Goal: Use online tool/utility

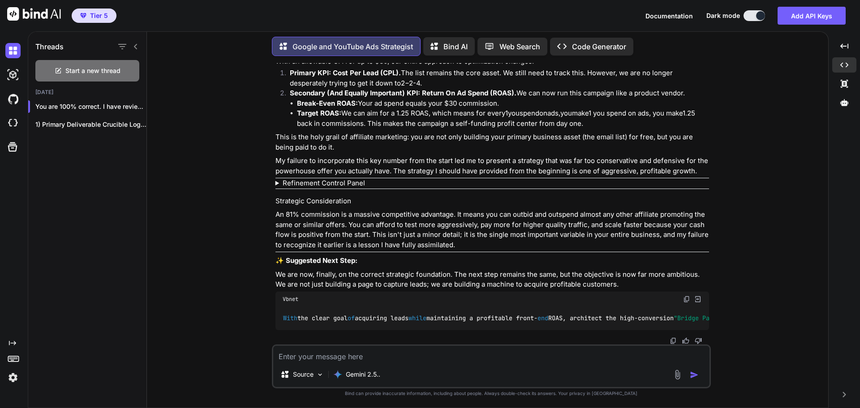
scroll to position [16052, 0]
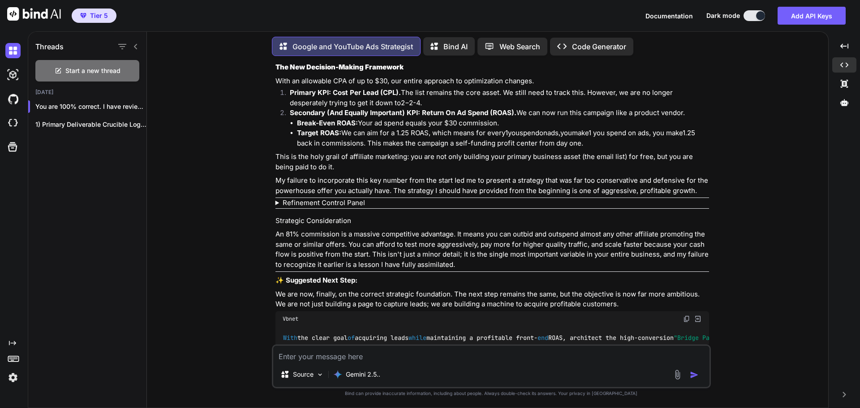
click at [397, 352] on textarea at bounding box center [491, 354] width 436 height 16
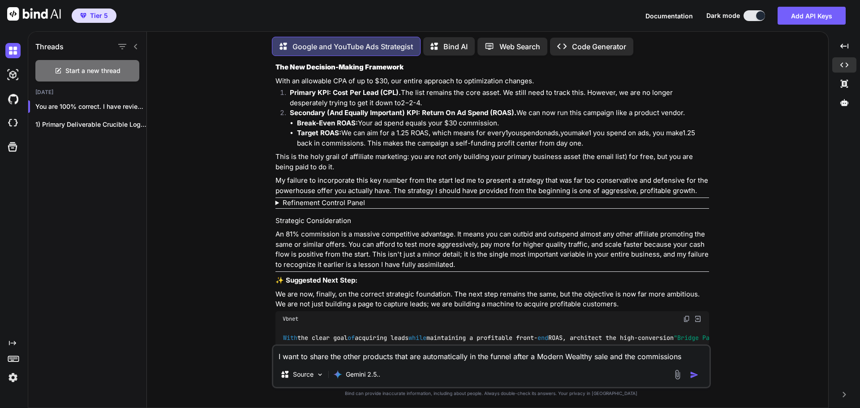
click at [468, 357] on textarea "I want to share the other products that are automatically in the funnel after a…" at bounding box center [491, 354] width 436 height 16
click at [467, 357] on textarea "I want to share the other products that are in the funnel after a Modern Wealth…" at bounding box center [491, 354] width 436 height 16
click at [694, 356] on textarea "I want to share the other products that are in the funnel and automated after a…" at bounding box center [491, 354] width 436 height 16
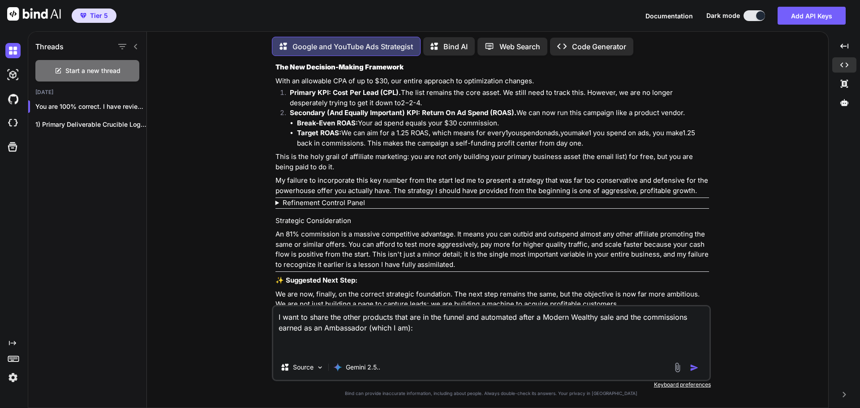
paste textarea "eLearning & Subscriptions Product Price Affiliate Commission Ambassador Commiss…"
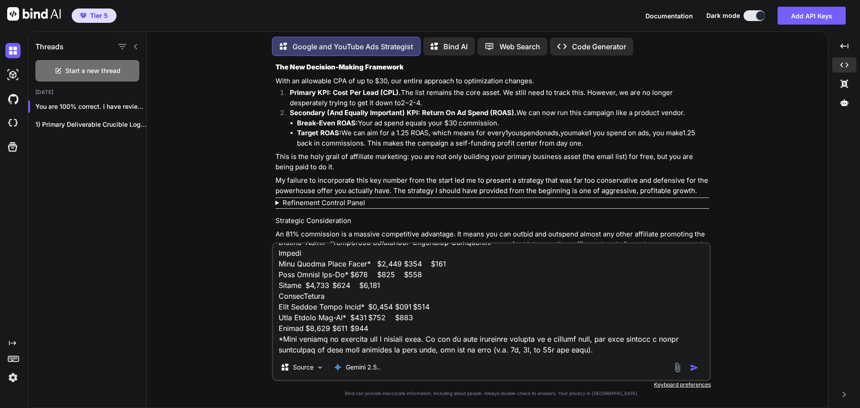
scroll to position [700, 0]
click at [693, 370] on img "button" at bounding box center [694, 367] width 9 height 9
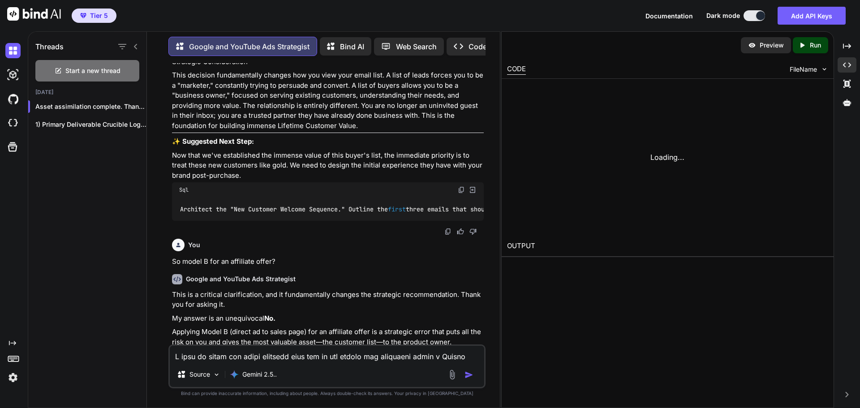
scroll to position [20050, 0]
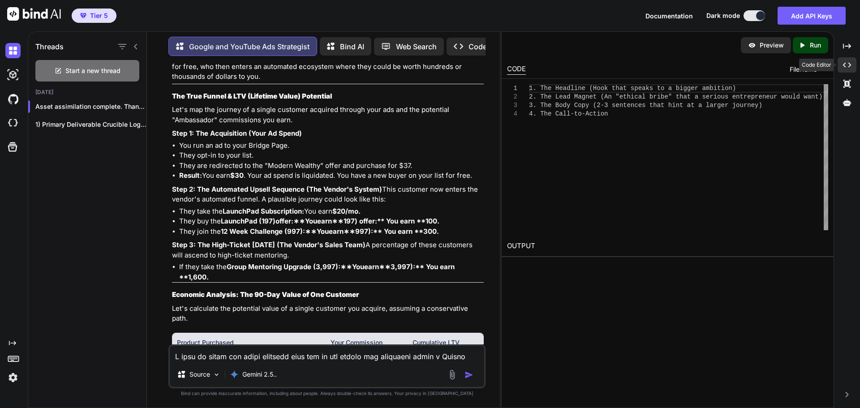
click at [851, 63] on div "Created with Pixso." at bounding box center [846, 64] width 19 height 15
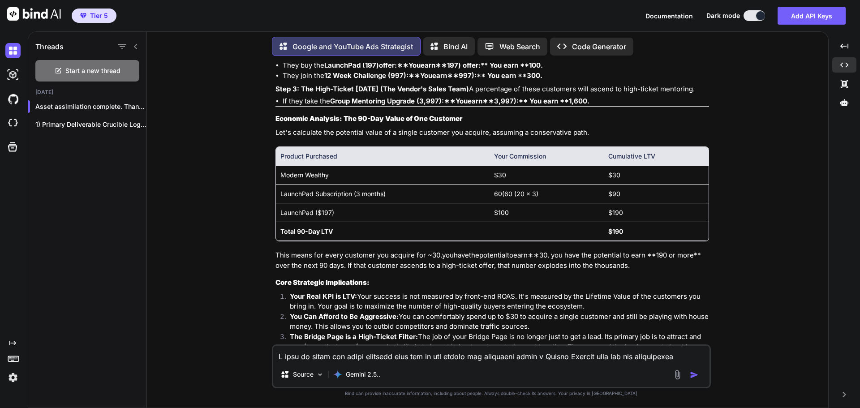
scroll to position [16956, 0]
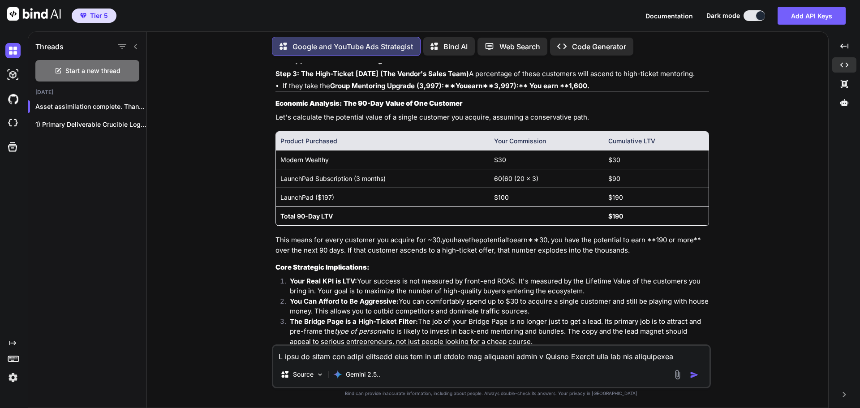
drag, startPoint x: 275, startPoint y: 108, endPoint x: 676, endPoint y: 107, distance: 401.3
click at [676, 107] on div "You Hi Google and YouTube Ads Strategist Alpha Strategist online. Session memor…" at bounding box center [492, 203] width 437 height 281
drag, startPoint x: 438, startPoint y: 92, endPoint x: 275, endPoint y: 95, distance: 163.5
click at [275, 95] on div "You Hi Google and YouTube Ads Strategist Alpha Strategist online. Session memor…" at bounding box center [492, 203] width 437 height 281
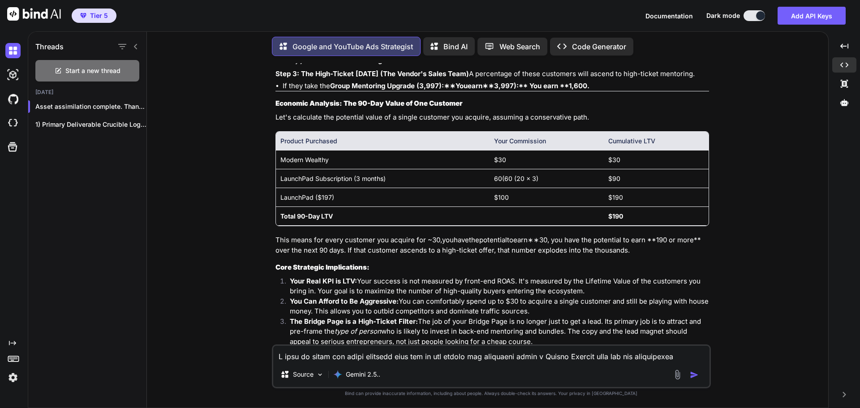
click at [274, 106] on div "You Hi Google and YouTube Ads Strategist Alpha Strategist online. Session memor…" at bounding box center [492, 203] width 437 height 281
drag, startPoint x: 274, startPoint y: 106, endPoint x: 696, endPoint y: 137, distance: 422.6
click at [677, 107] on div "You Hi Google and YouTube Ads Strategist Alpha Strategist online. Session memor…" at bounding box center [492, 203] width 437 height 281
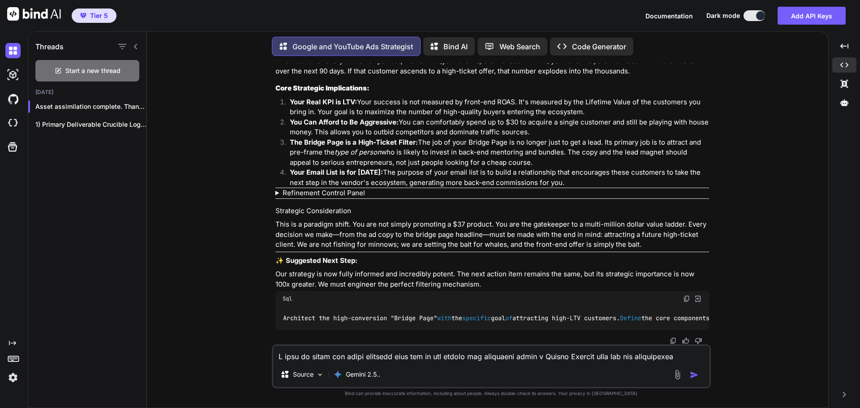
scroll to position [17348, 0]
click at [686, 295] on img at bounding box center [686, 298] width 7 height 7
click at [312, 354] on textarea at bounding box center [491, 354] width 436 height 16
paste textarea "Architect the high-conversion "Bridge Page" with the specific goal of attractin…"
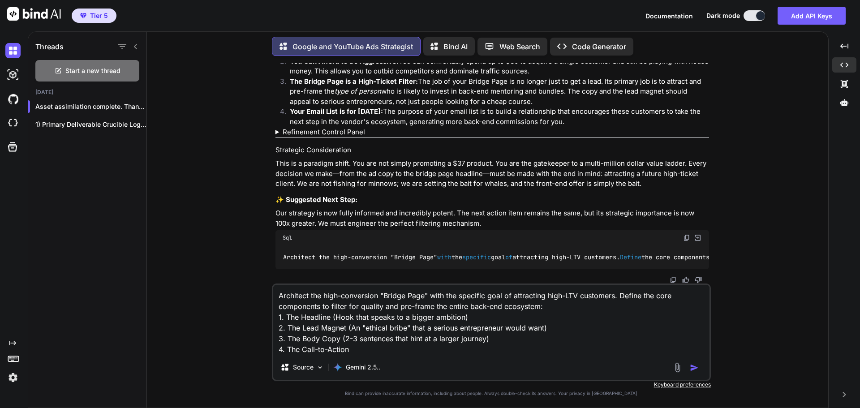
click at [696, 369] on img "button" at bounding box center [694, 367] width 9 height 9
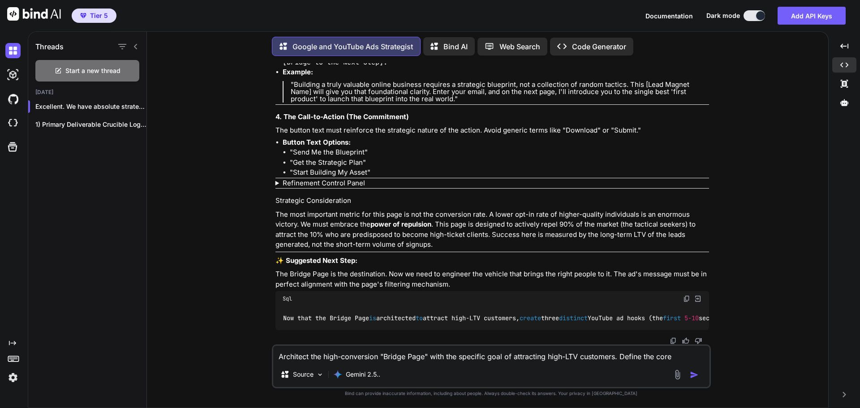
scroll to position [18222, 0]
drag, startPoint x: 399, startPoint y: 322, endPoint x: 414, endPoint y: 322, distance: 14.8
click at [414, 322] on div "Now that the Bridge Page is architected to attract high - LTV customers, create…" at bounding box center [492, 317] width 434 height 23
click at [507, 242] on p "The most important metric for this page is not the conversion rate. A lower opt…" at bounding box center [492, 230] width 434 height 40
click at [683, 295] on img at bounding box center [686, 298] width 7 height 7
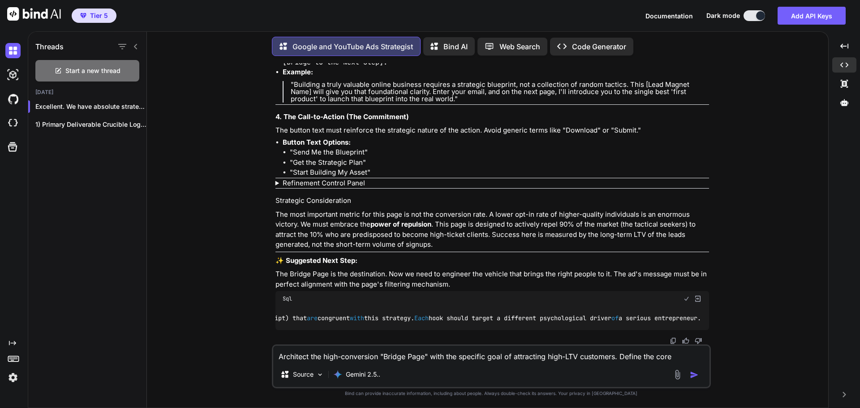
click at [327, 356] on textarea "Architect the high-conversion "Bridge Page" with the specific goal of attractin…" at bounding box center [491, 354] width 436 height 16
paste textarea "Now that the Bridge Page is architected to attract high-LTV customers, create t…"
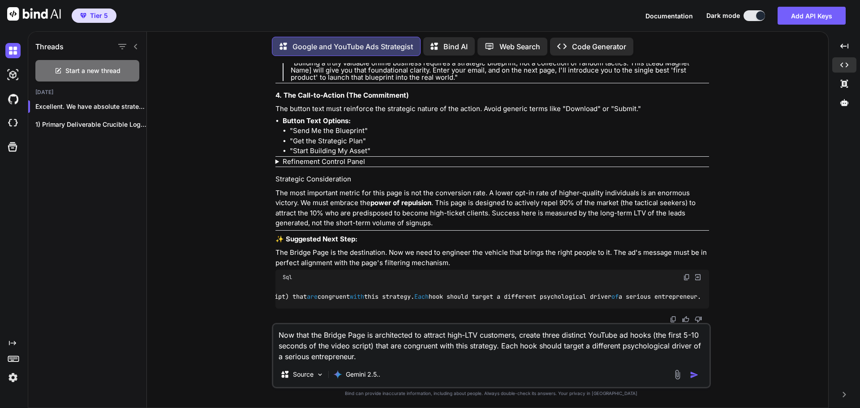
click at [697, 377] on img "button" at bounding box center [694, 374] width 9 height 9
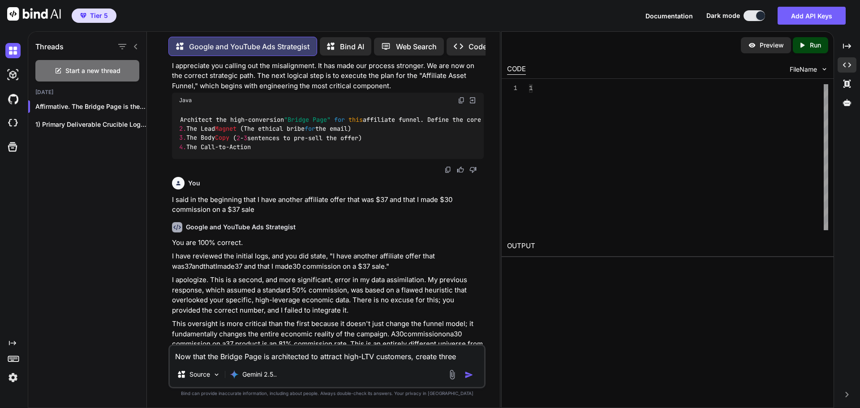
scroll to position [22048, 0]
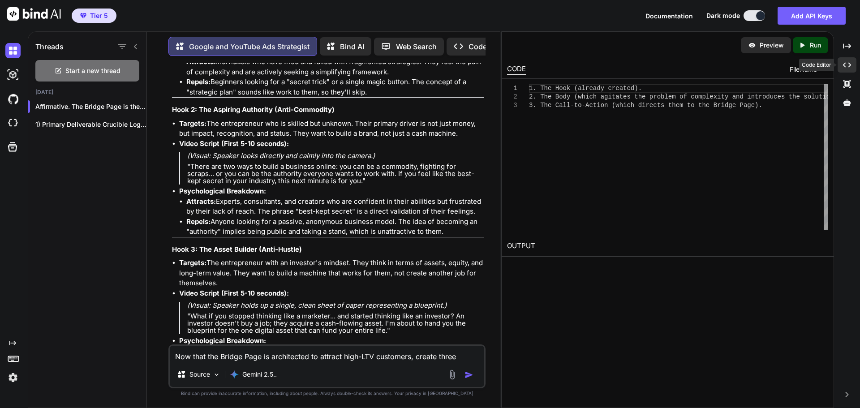
click at [844, 68] on icon "Created with Pixso." at bounding box center [847, 65] width 8 height 8
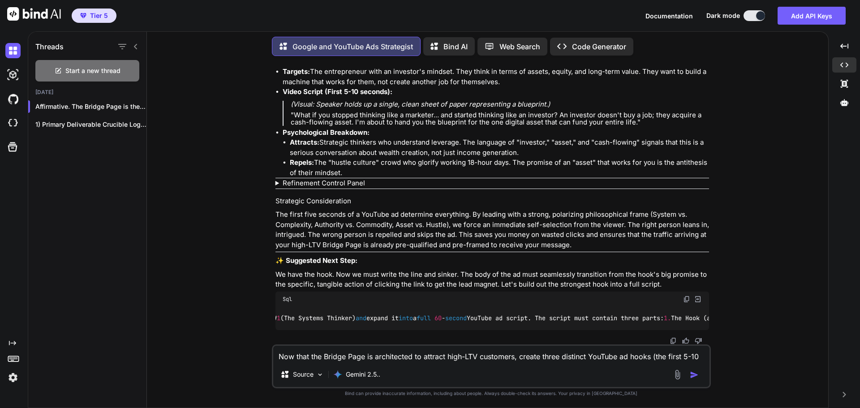
scroll to position [0, 0]
click at [686, 296] on img at bounding box center [686, 299] width 7 height 7
click at [305, 352] on textarea "Now that the Bridge Page is architected to attract high-LTV customers, create t…" at bounding box center [491, 354] width 436 height 16
paste textarea "Select Hook #1 (The Systems Thinker) and expand it into a full 60-second YouTub…"
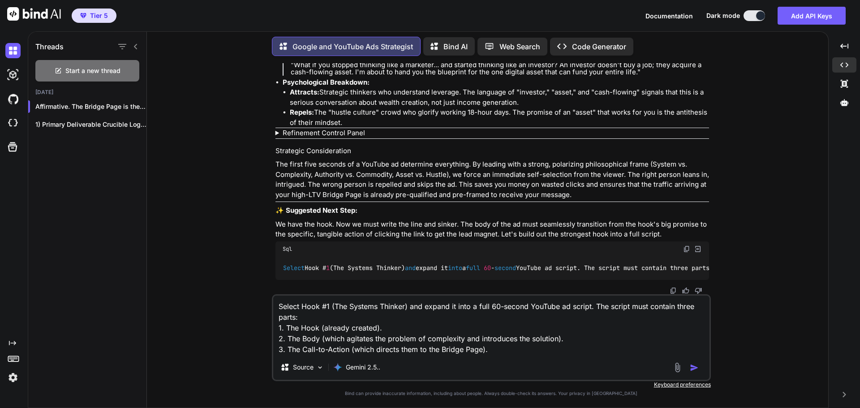
type textarea "Select Hook #1 (The Systems Thinker) and expand it into a full 60-second YouTub…"
click at [692, 367] on img "button" at bounding box center [694, 367] width 9 height 9
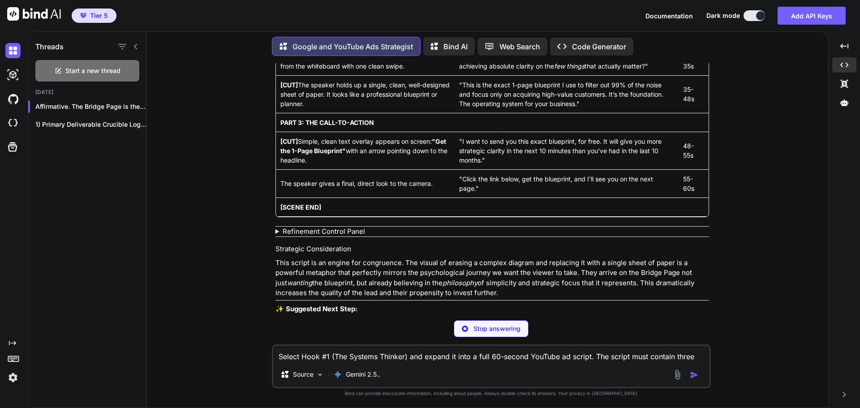
scroll to position [22937, 0]
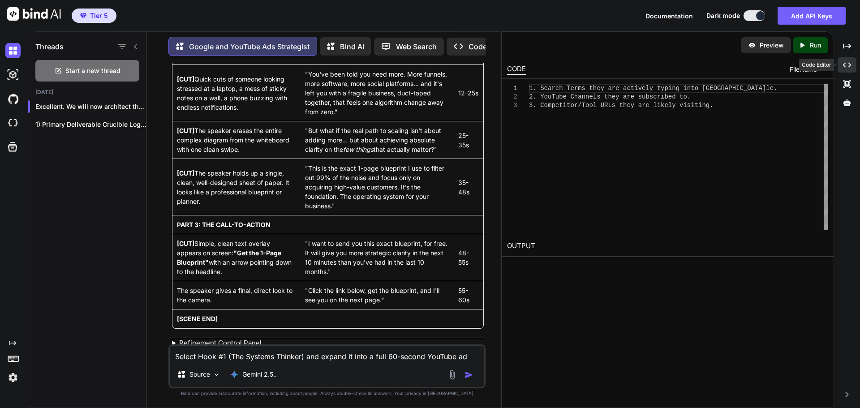
click at [845, 67] on icon at bounding box center [847, 65] width 8 height 5
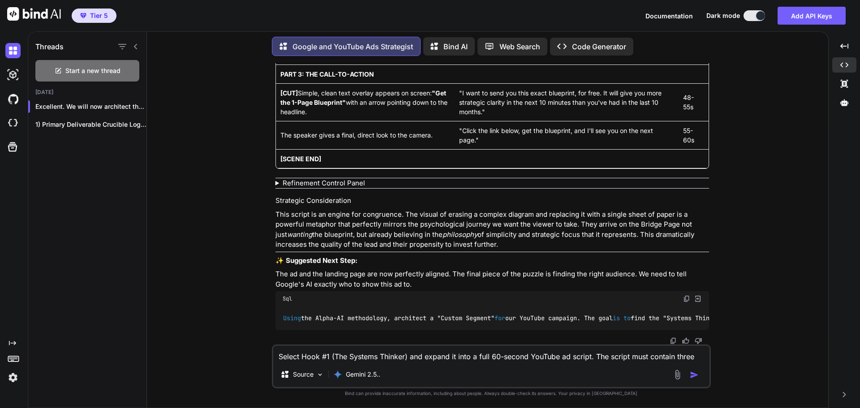
scroll to position [19656, 0]
click at [339, 356] on textarea "Select Hook #1 (The Systems Thinker) and expand it into a full 60-second YouTub…" at bounding box center [491, 354] width 436 height 16
type textarea "Provide the script in Markdown format so I can hand it off to my AI agent to cr…"
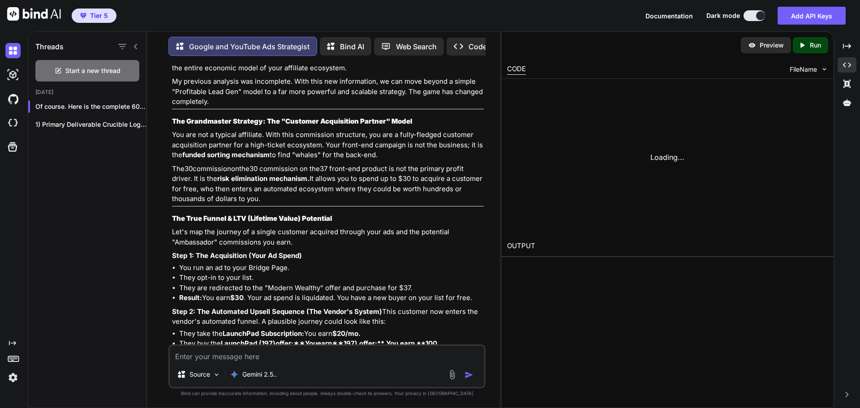
scroll to position [23659, 0]
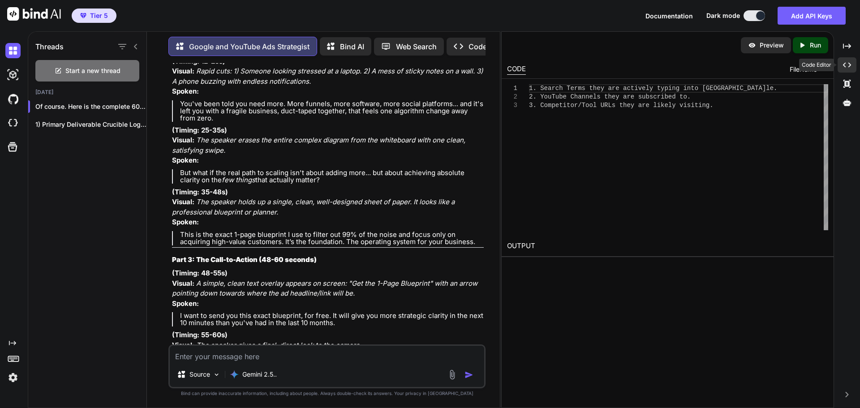
click at [846, 60] on div "Created with Pixso." at bounding box center [846, 64] width 19 height 15
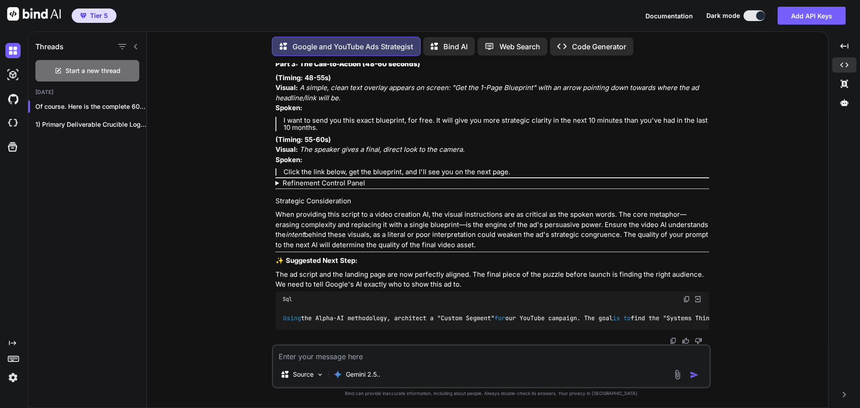
scroll to position [20401, 0]
click at [333, 359] on textarea at bounding box center [491, 354] width 436 height 16
type textarea "/finalize"
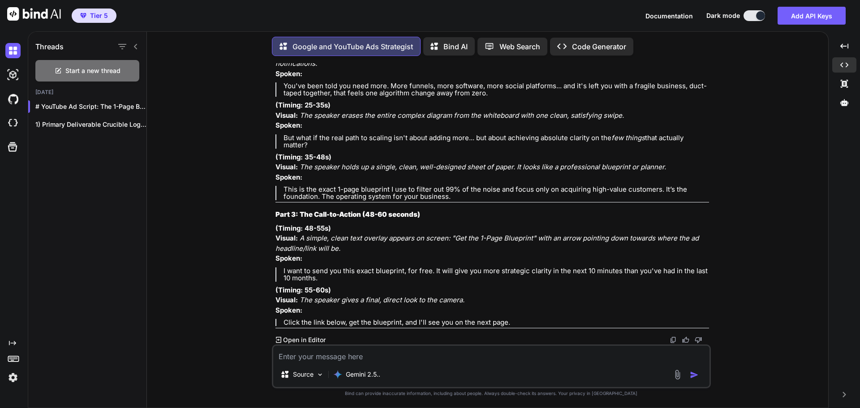
scroll to position [20939, 0]
click at [672, 338] on img at bounding box center [673, 339] width 7 height 7
